Goal: Information Seeking & Learning: Learn about a topic

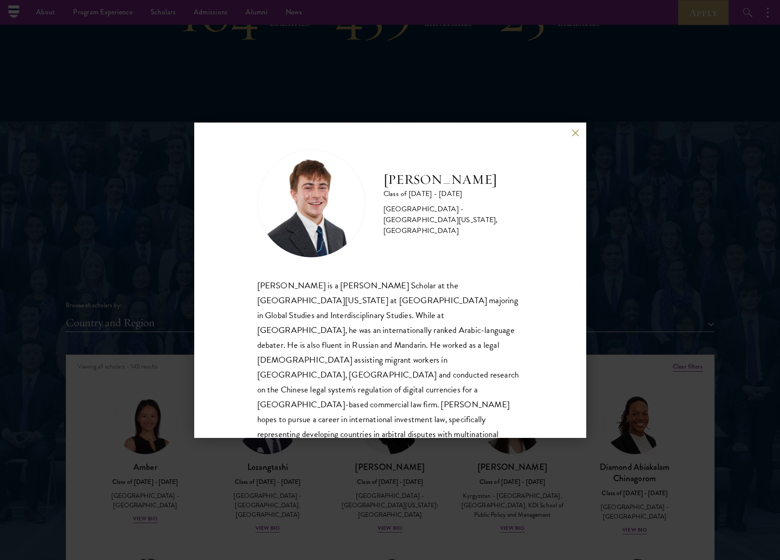
scroll to position [3445, 0]
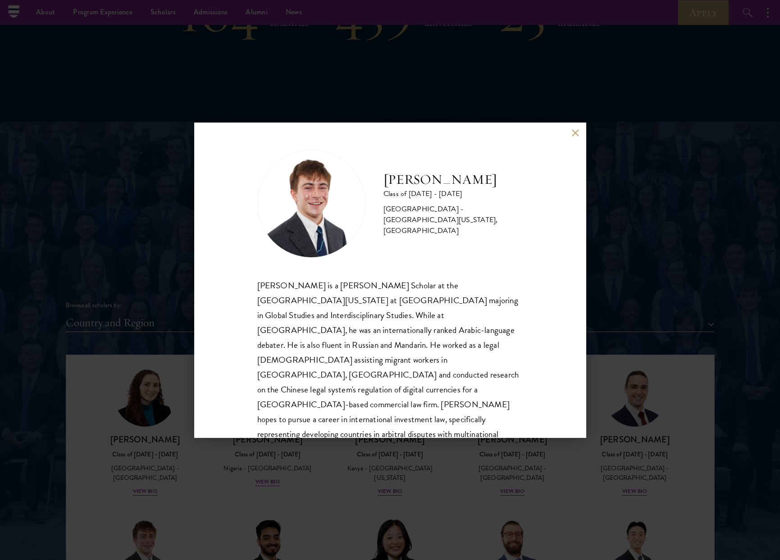
click at [577, 128] on div "[PERSON_NAME] Class of [DATE] - [DATE] [GEOGRAPHIC_DATA] - [GEOGRAPHIC_DATA][US…" at bounding box center [390, 280] width 392 height 315
click at [574, 129] on button at bounding box center [576, 133] width 8 height 8
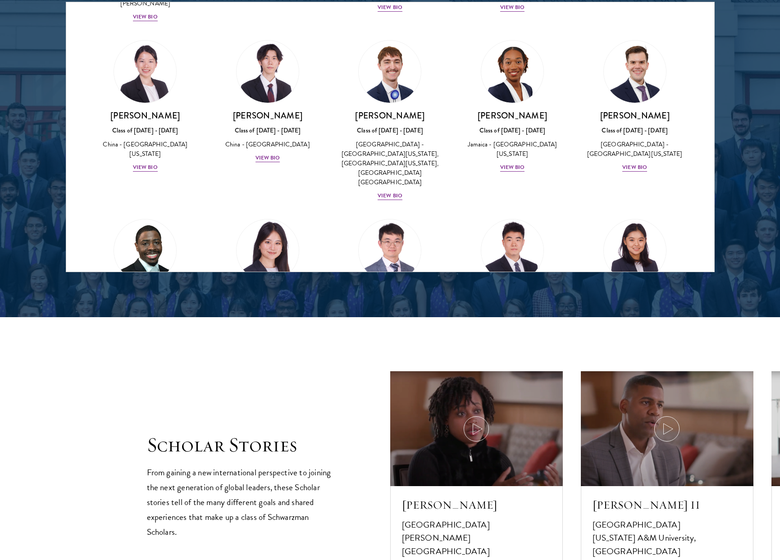
scroll to position [4284, 0]
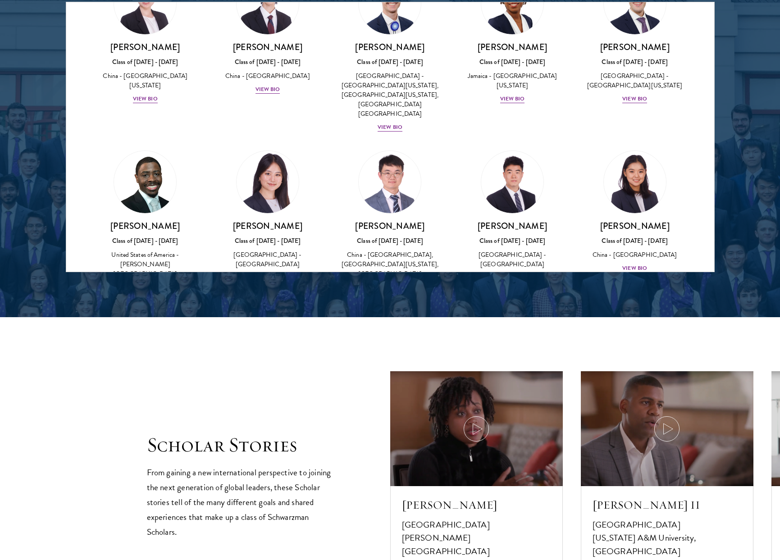
click at [278, 308] on img at bounding box center [267, 342] width 68 height 68
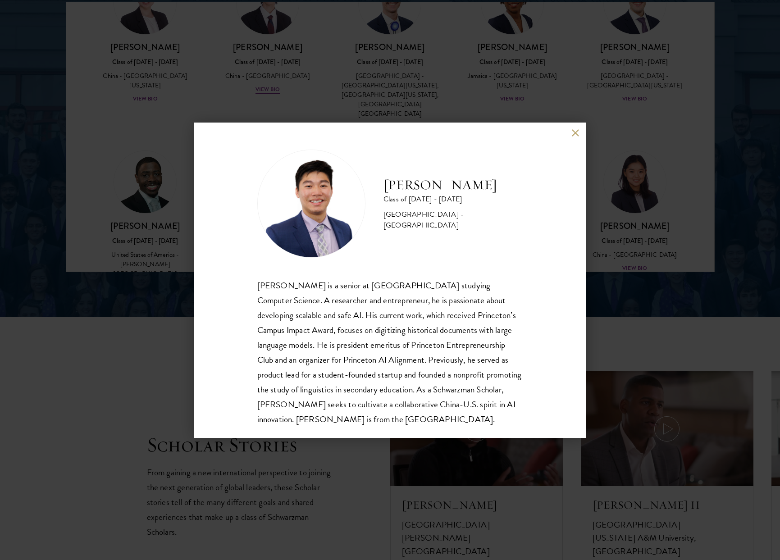
click at [576, 132] on button at bounding box center [576, 133] width 8 height 8
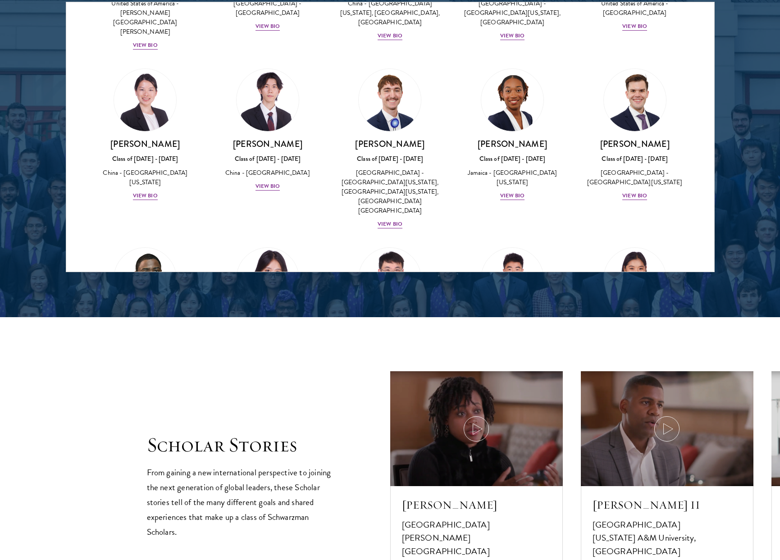
scroll to position [4173, 0]
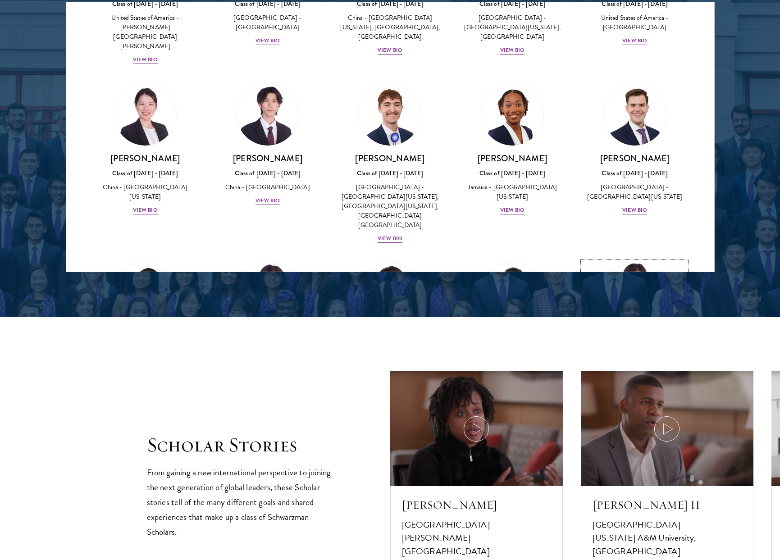
click at [607, 262] on link "[PERSON_NAME] Class of [DATE] - [DATE] [GEOGRAPHIC_DATA] - [GEOGRAPHIC_DATA] Vi…" at bounding box center [635, 323] width 105 height 123
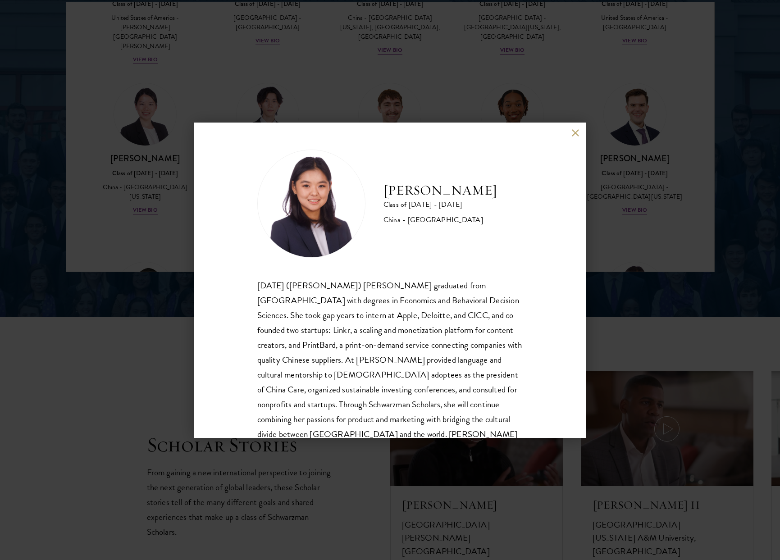
click at [576, 132] on button at bounding box center [576, 133] width 8 height 8
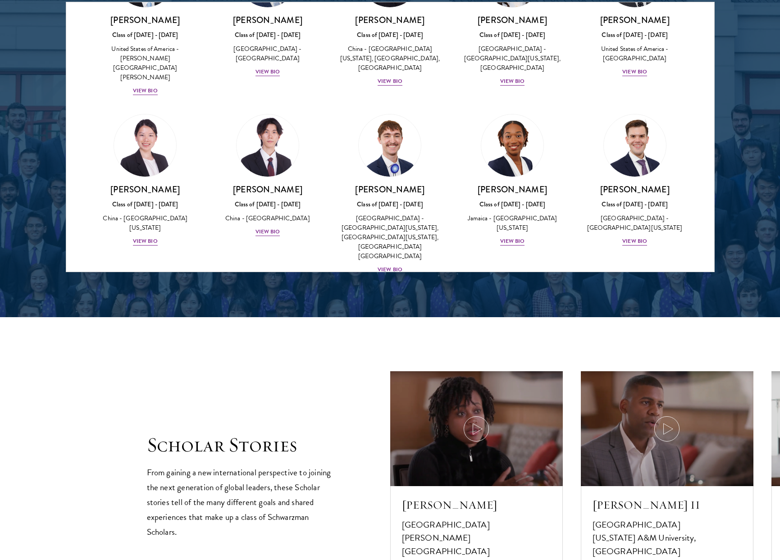
scroll to position [4129, 0]
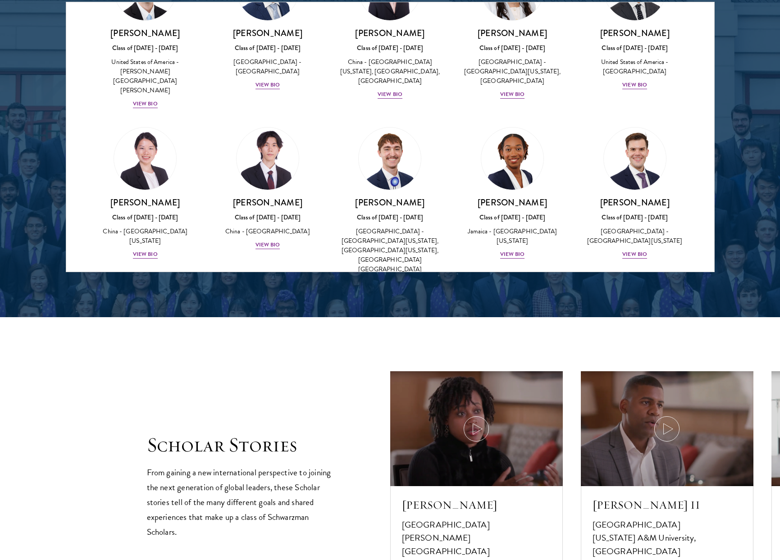
click at [171, 306] on link "[PERSON_NAME] Class of [DATE] - [DATE] [GEOGRAPHIC_DATA] - [PERSON_NAME][GEOGRA…" at bounding box center [145, 377] width 105 height 142
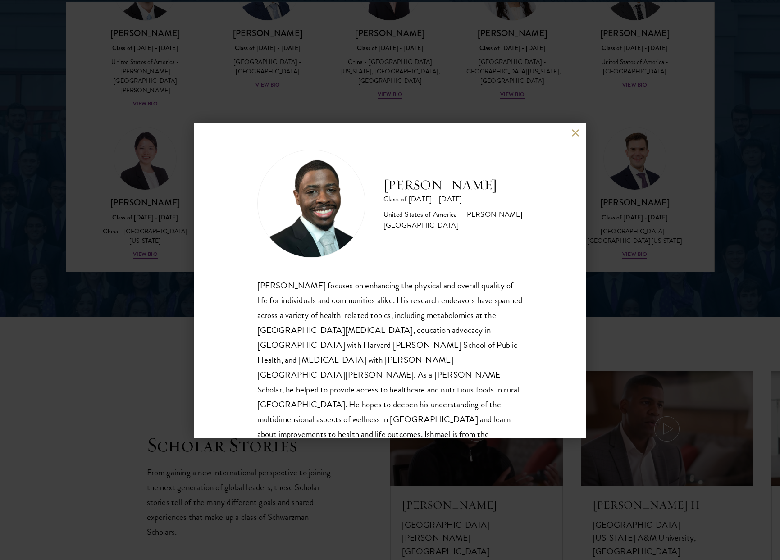
click at [575, 134] on button at bounding box center [576, 133] width 8 height 8
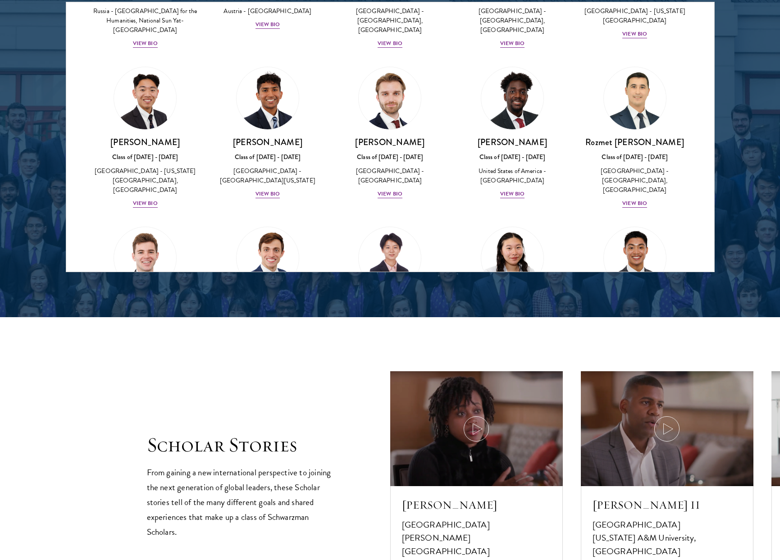
scroll to position [3824, 0]
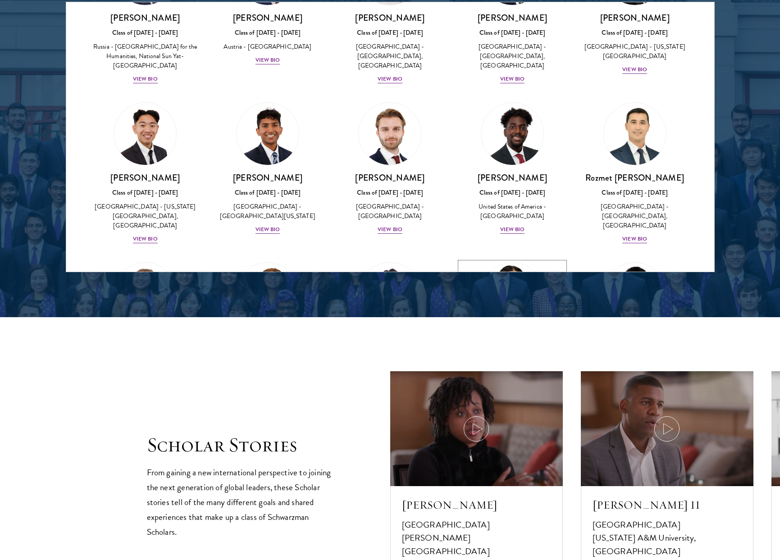
click at [484, 260] on img at bounding box center [512, 294] width 68 height 68
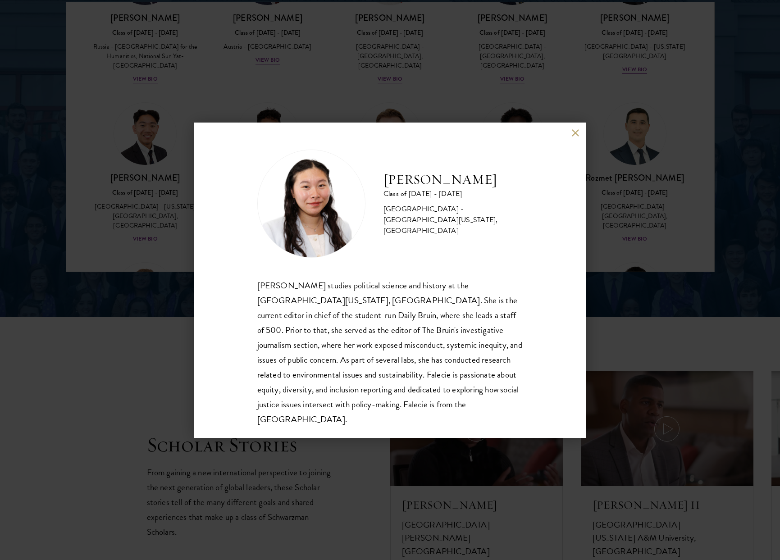
click at [572, 130] on button at bounding box center [576, 133] width 8 height 8
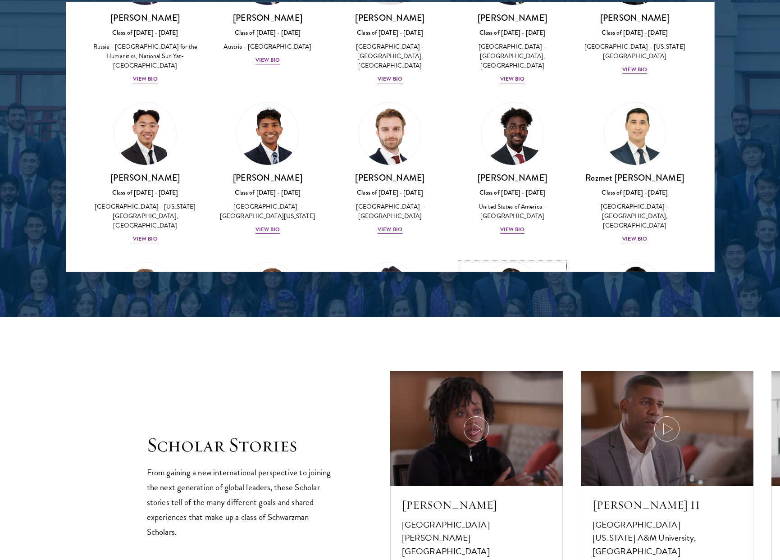
scroll to position [3831, 0]
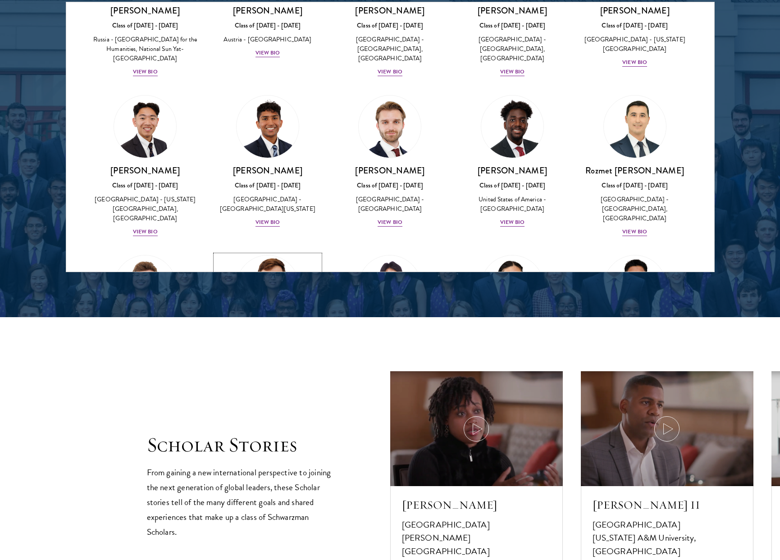
click at [282, 341] on div "Class of [DATE] - [DATE]" at bounding box center [267, 345] width 105 height 9
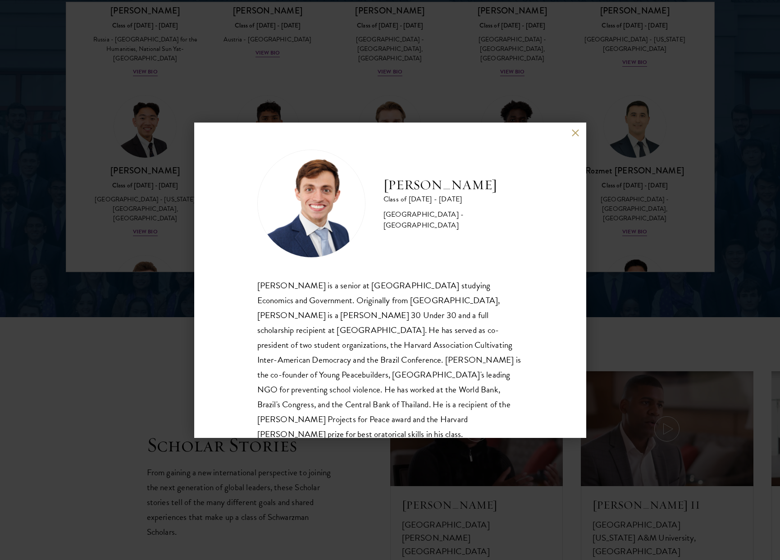
click at [574, 135] on button at bounding box center [576, 133] width 8 height 8
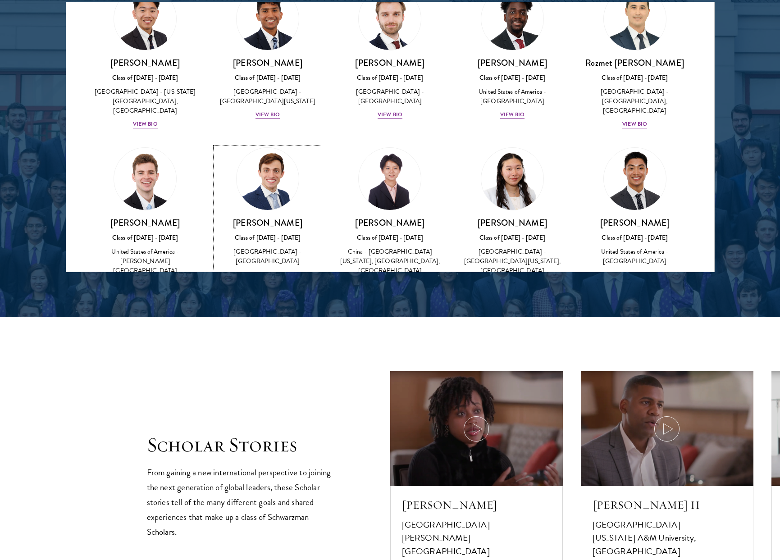
scroll to position [3991, 0]
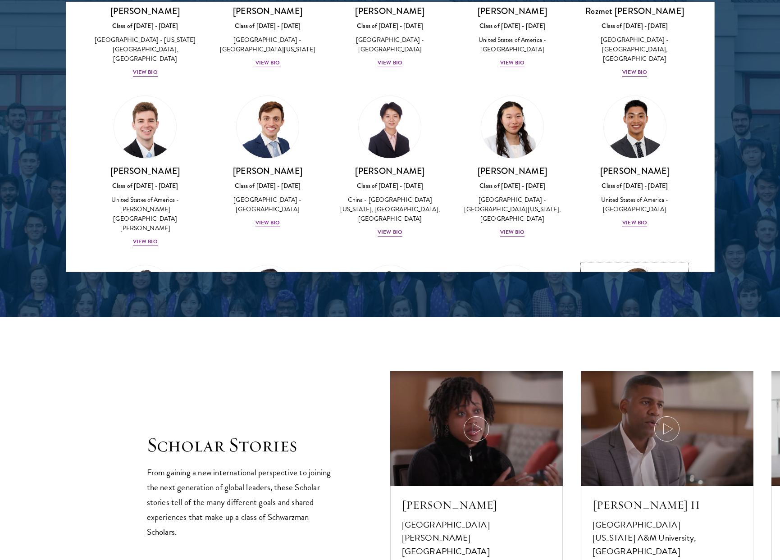
click at [599, 335] on h3 "[PERSON_NAME]" at bounding box center [635, 340] width 105 height 11
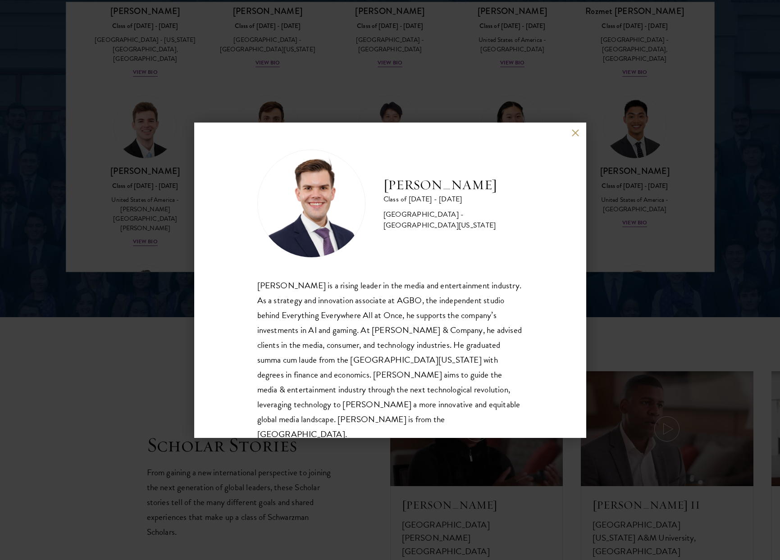
click at [575, 142] on div "[PERSON_NAME] Class of [DATE] - [DATE] [GEOGRAPHIC_DATA] - [GEOGRAPHIC_DATA][US…" at bounding box center [390, 280] width 392 height 315
click at [576, 137] on div "[PERSON_NAME] Class of [DATE] - [DATE] [GEOGRAPHIC_DATA] - [GEOGRAPHIC_DATA][US…" at bounding box center [390, 280] width 392 height 315
click at [576, 135] on button at bounding box center [576, 133] width 8 height 8
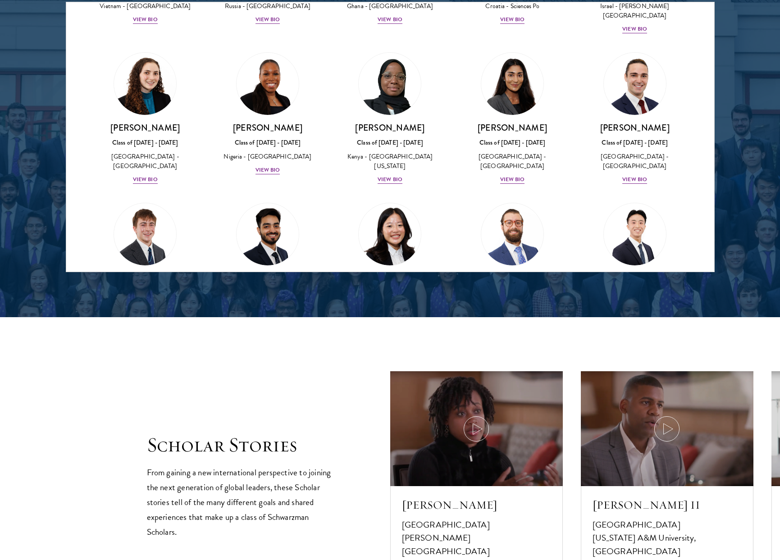
scroll to position [3391, 0]
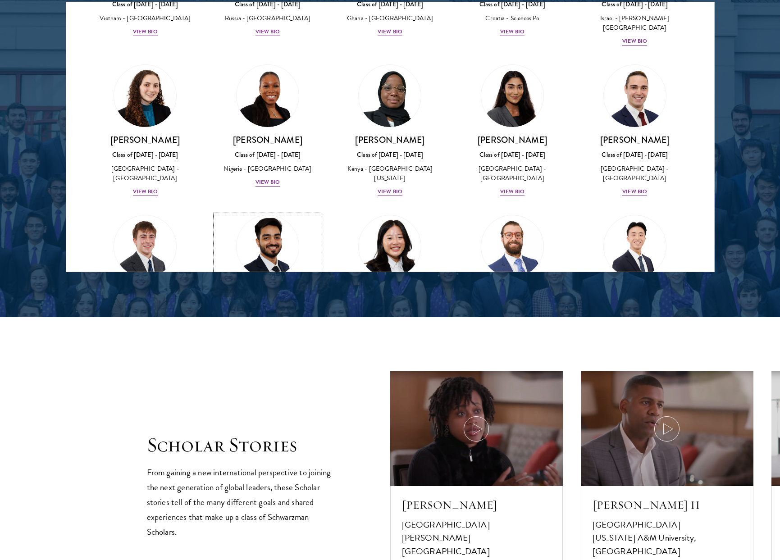
click at [265, 285] on div "[PERSON_NAME] Class of [DATE] - [DATE] [GEOGRAPHIC_DATA] - [GEOGRAPHIC_DATA] Vi…" at bounding box center [267, 311] width 105 height 53
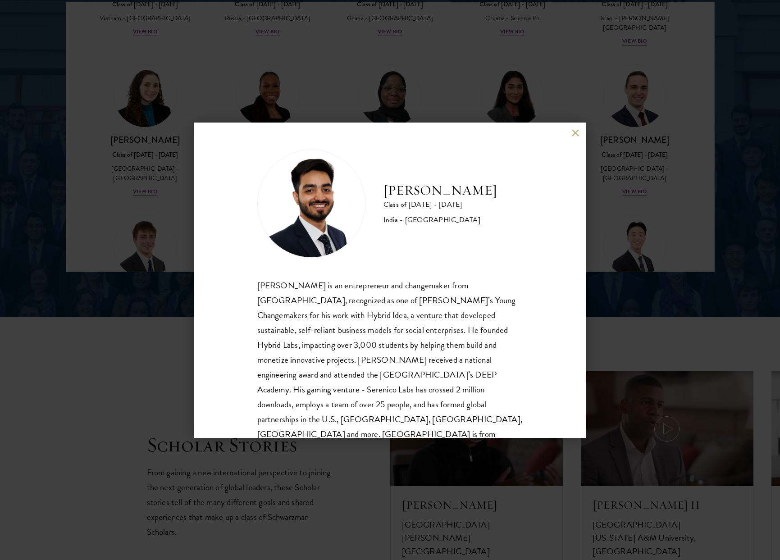
click at [573, 141] on div "[PERSON_NAME] Class of [DATE] - [DATE] [GEOGRAPHIC_DATA] - [GEOGRAPHIC_DATA] [P…" at bounding box center [390, 280] width 392 height 315
click at [572, 131] on button at bounding box center [576, 133] width 8 height 8
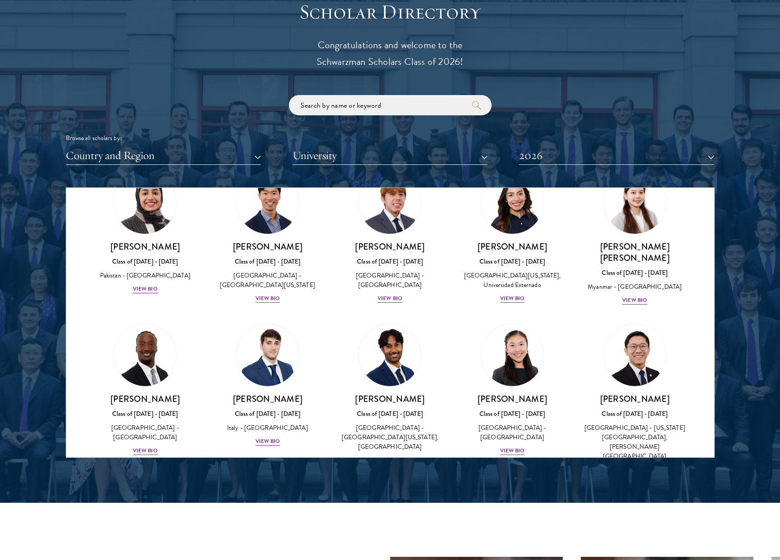
scroll to position [2979, 0]
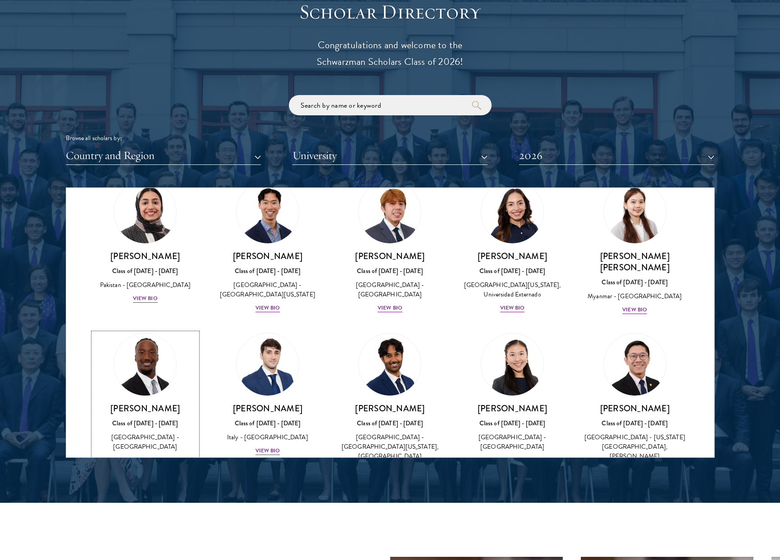
click at [169, 333] on link "[PERSON_NAME] Class of [DATE] - [DATE] [GEOGRAPHIC_DATA] - [GEOGRAPHIC_DATA] Vi…" at bounding box center [145, 399] width 105 height 132
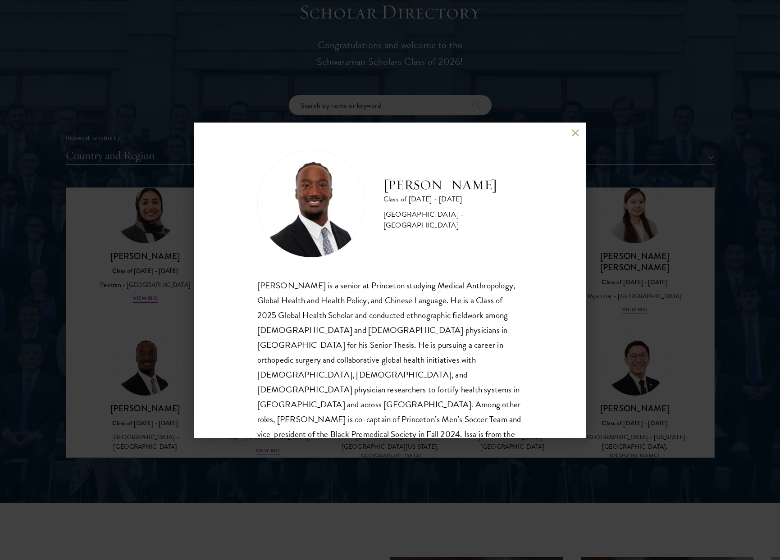
scroll to position [1, 0]
click at [576, 133] on button at bounding box center [576, 133] width 8 height 8
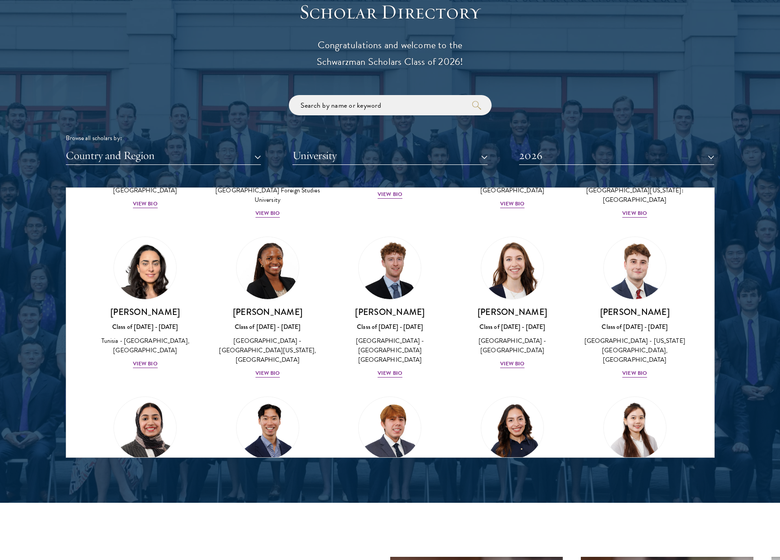
scroll to position [2785, 0]
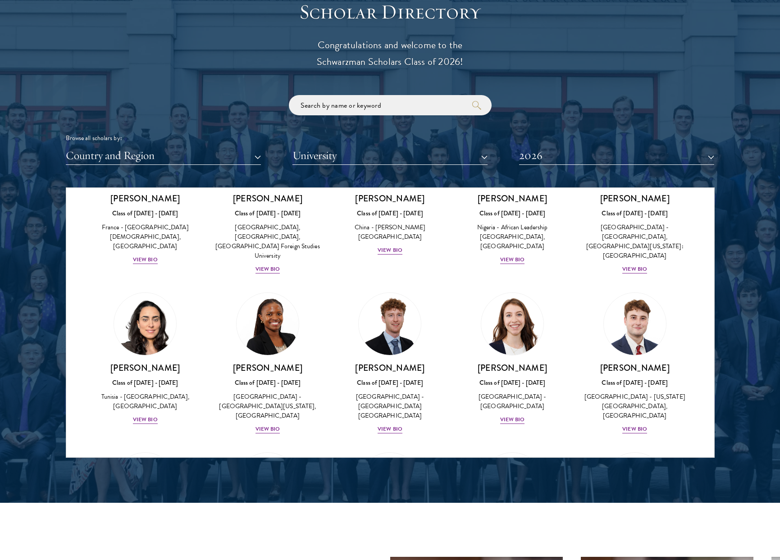
scroll to position [2746, 0]
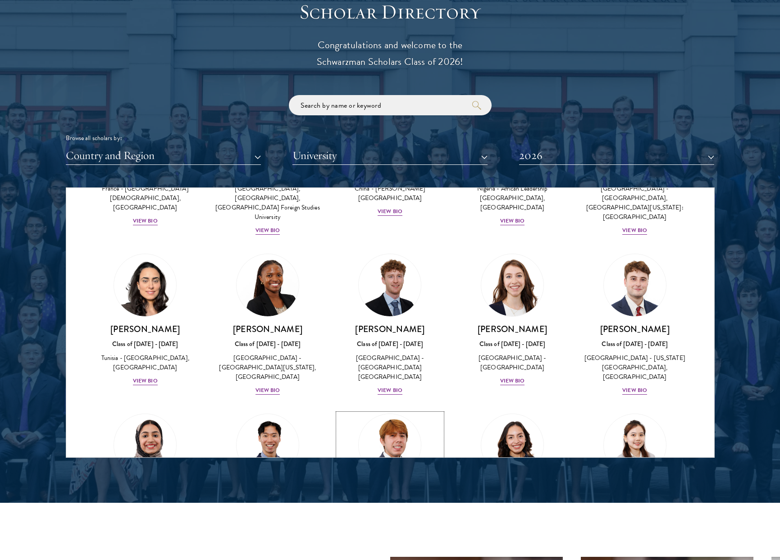
click at [412, 483] on h3 "[PERSON_NAME]" at bounding box center [390, 488] width 105 height 11
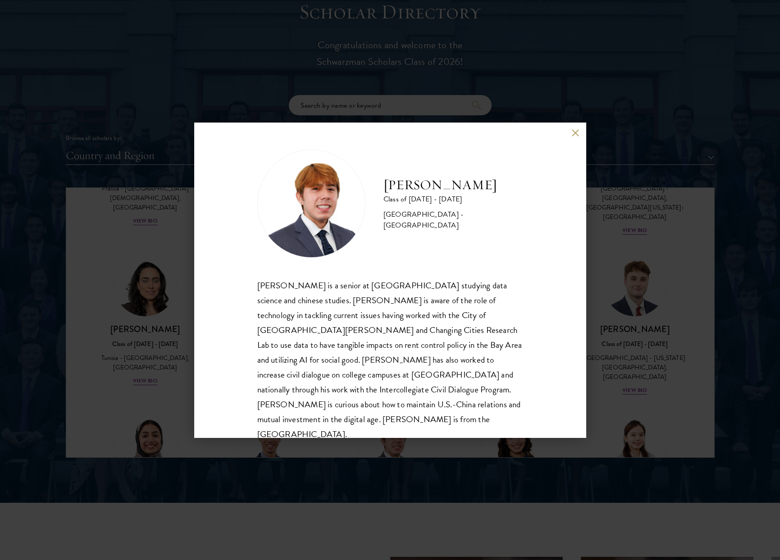
click at [574, 134] on button at bounding box center [576, 133] width 8 height 8
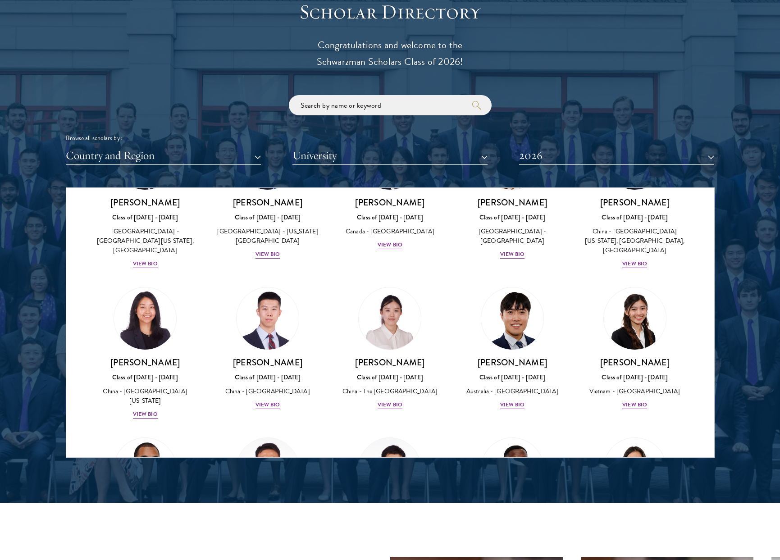
scroll to position [2038, 0]
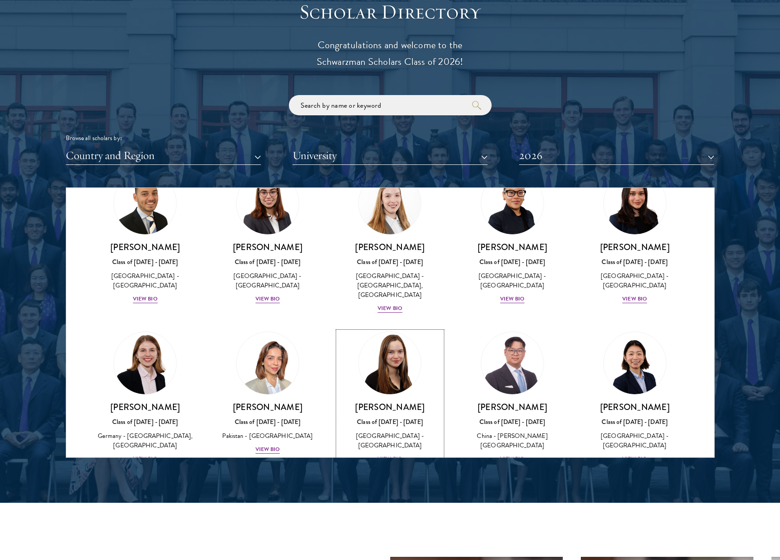
click at [365, 401] on h3 "[PERSON_NAME]" at bounding box center [390, 406] width 105 height 11
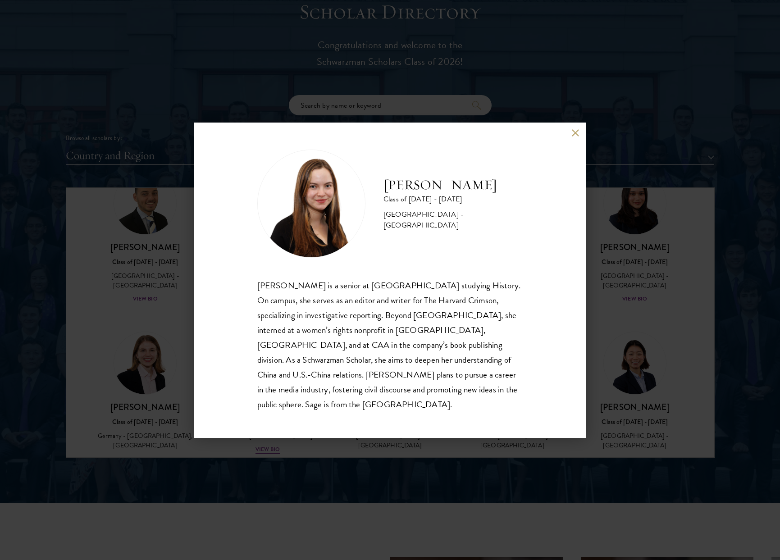
click at [580, 139] on div "[PERSON_NAME] Class of [DATE] - [DATE] [GEOGRAPHIC_DATA] - [GEOGRAPHIC_DATA] [P…" at bounding box center [390, 280] width 392 height 315
click at [580, 143] on div "[PERSON_NAME] Class of [DATE] - [DATE] [GEOGRAPHIC_DATA] - [GEOGRAPHIC_DATA] [P…" at bounding box center [390, 280] width 392 height 315
click at [575, 137] on button at bounding box center [576, 133] width 8 height 8
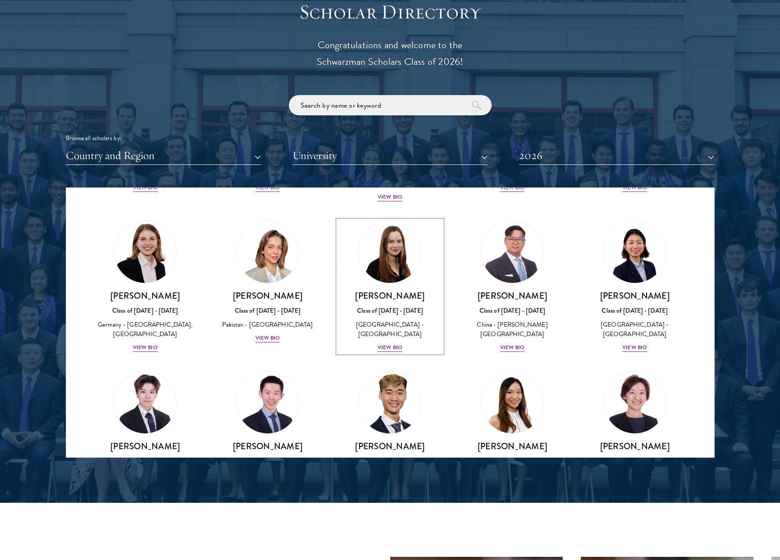
scroll to position [2151, 0]
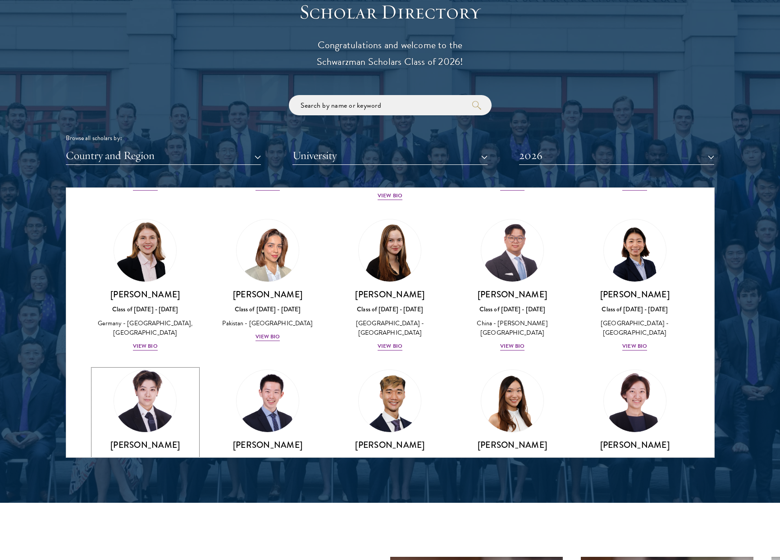
click at [134, 439] on h3 "[PERSON_NAME]" at bounding box center [145, 444] width 105 height 11
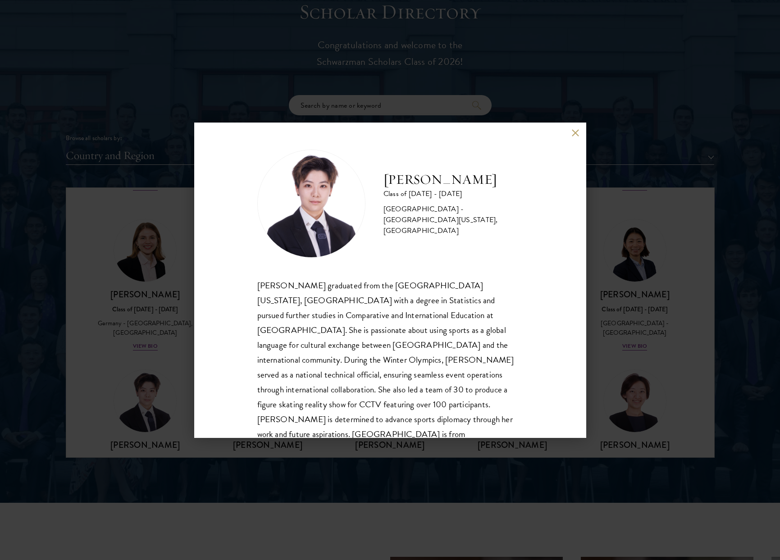
click at [572, 131] on button at bounding box center [576, 133] width 8 height 8
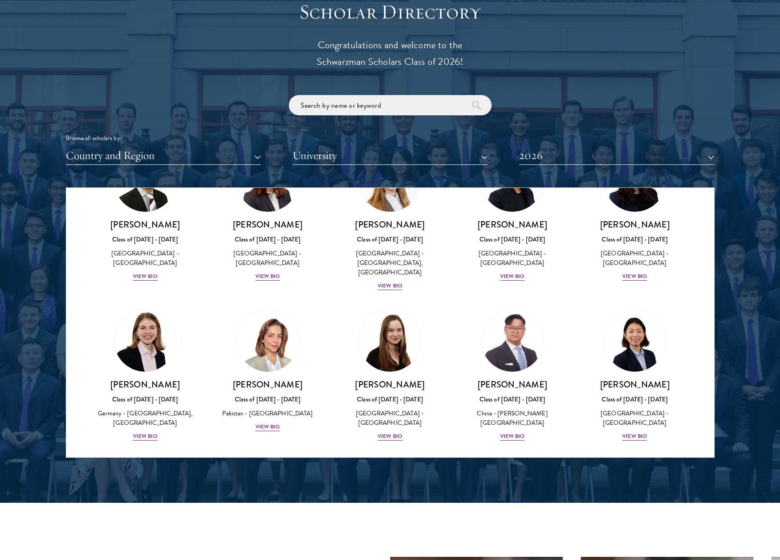
scroll to position [2086, 0]
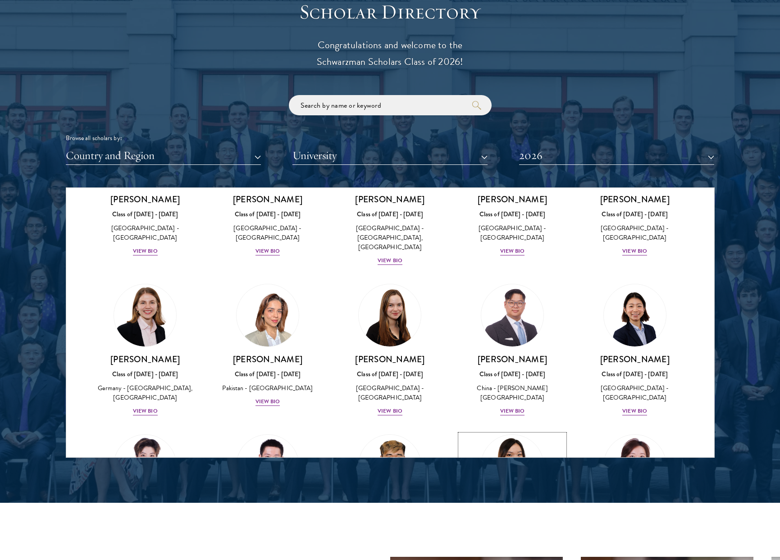
click at [526, 432] on img at bounding box center [512, 466] width 68 height 68
